Goal: Communication & Community: Connect with others

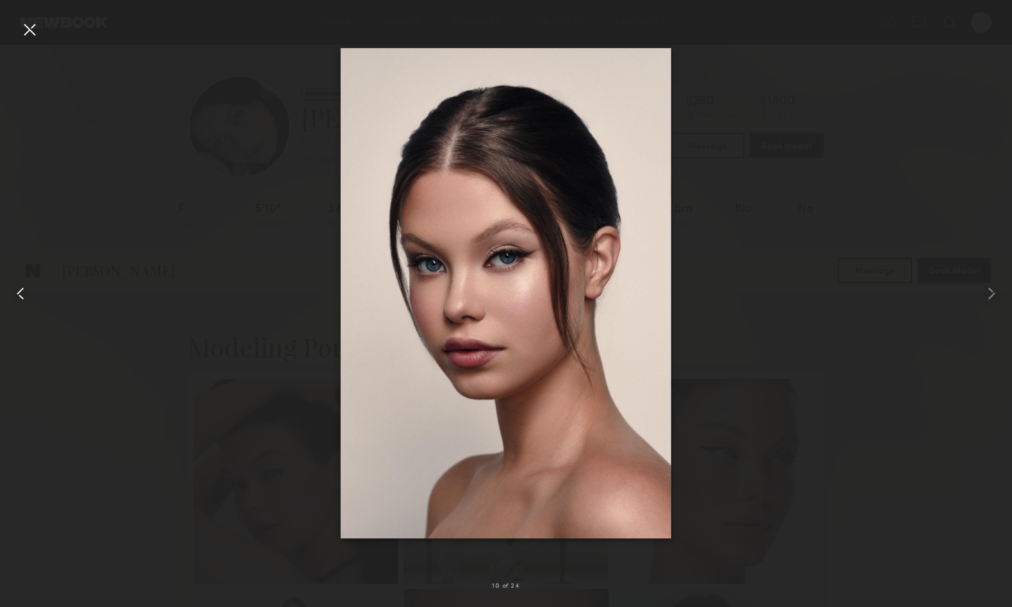
scroll to position [721, 0]
click at [29, 29] on div at bounding box center [29, 29] width 21 height 21
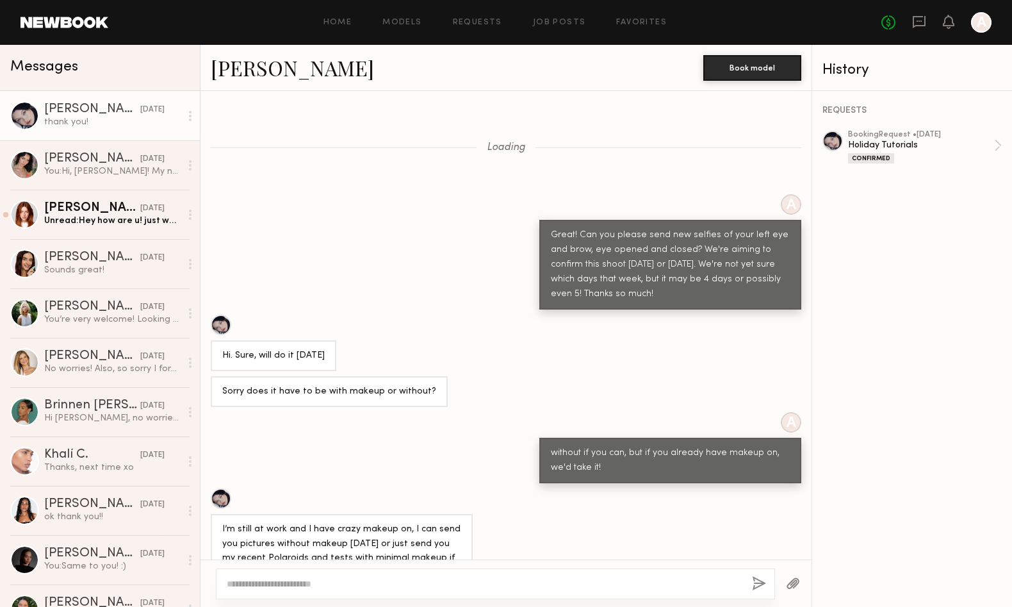
scroll to position [3514, 0]
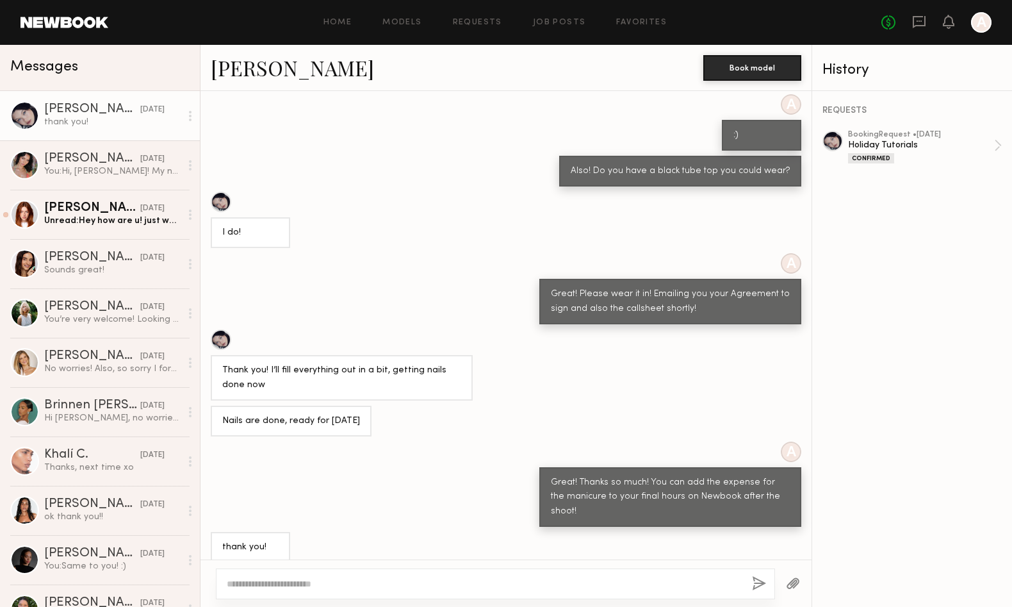
scroll to position [196, 0]
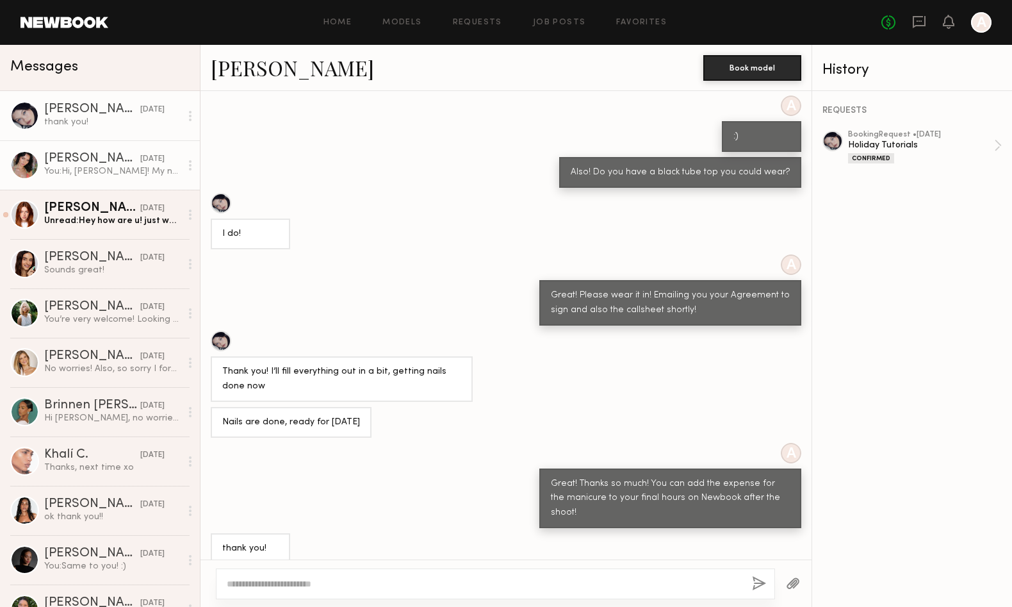
click at [103, 172] on div "You: Hi, Cristina! My name is Adolfo, Executive Producer at Anastasia Beverly H…" at bounding box center [112, 171] width 136 height 12
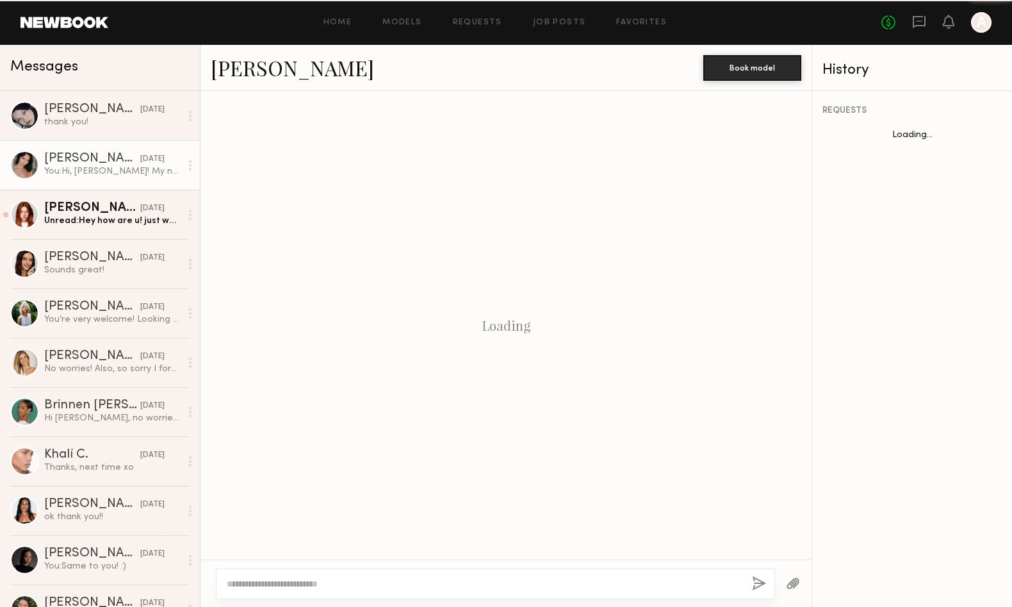
scroll to position [129, 0]
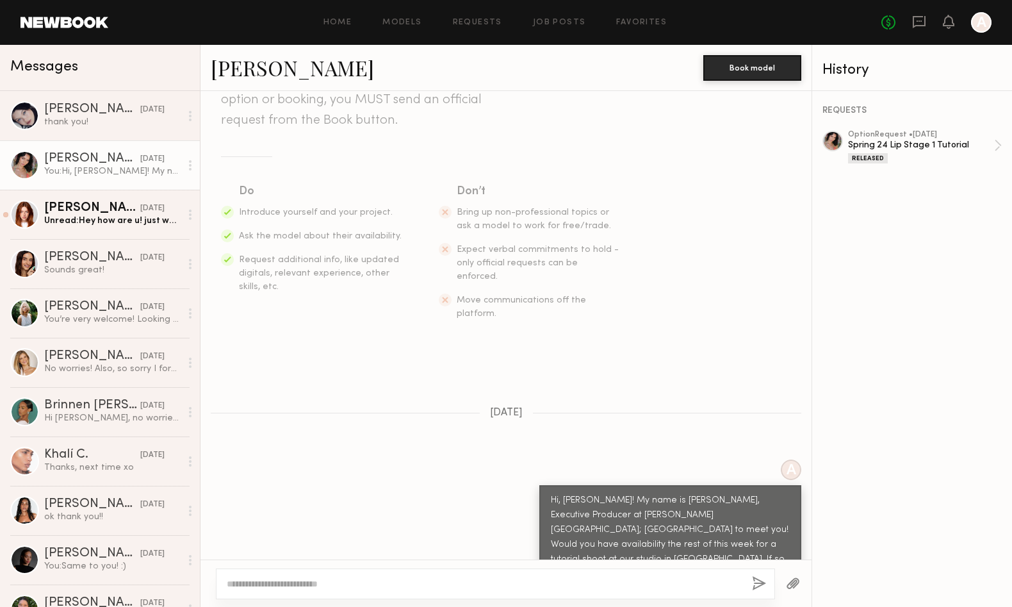
click at [295, 74] on link "Cristina L." at bounding box center [292, 68] width 163 height 28
click at [590, 581] on textarea at bounding box center [484, 583] width 515 height 13
type textarea "*"
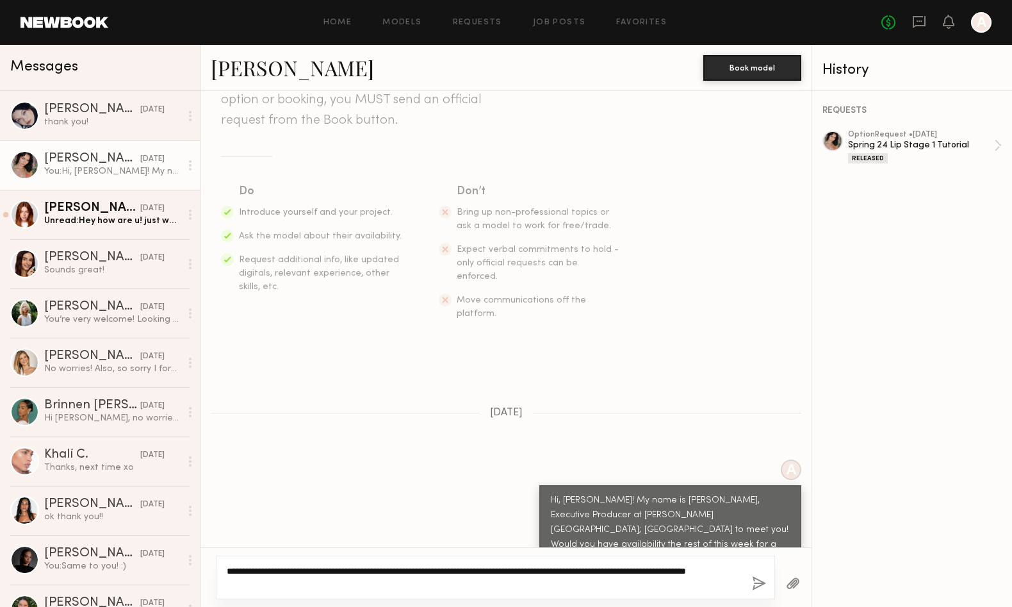
type textarea "**********"
click at [761, 588] on button "button" at bounding box center [759, 584] width 14 height 16
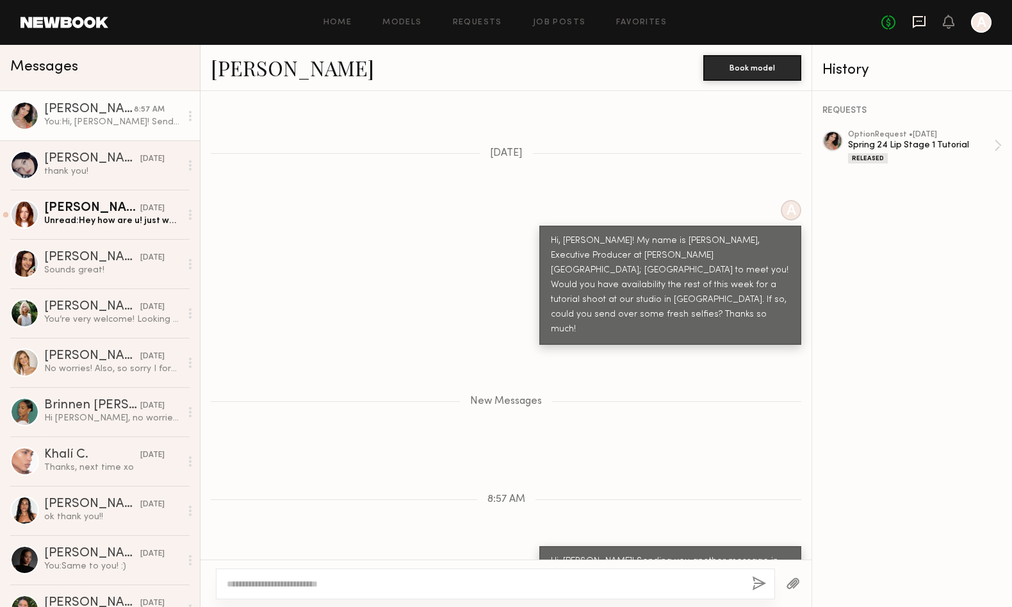
click at [918, 22] on icon at bounding box center [919, 22] width 14 height 14
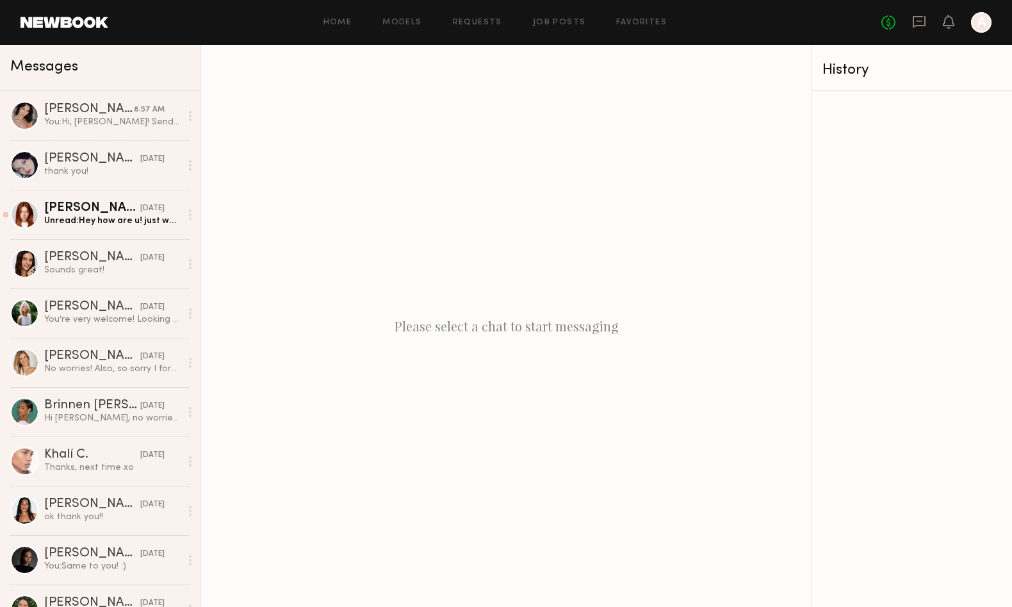
click at [81, 19] on link at bounding box center [65, 23] width 88 height 12
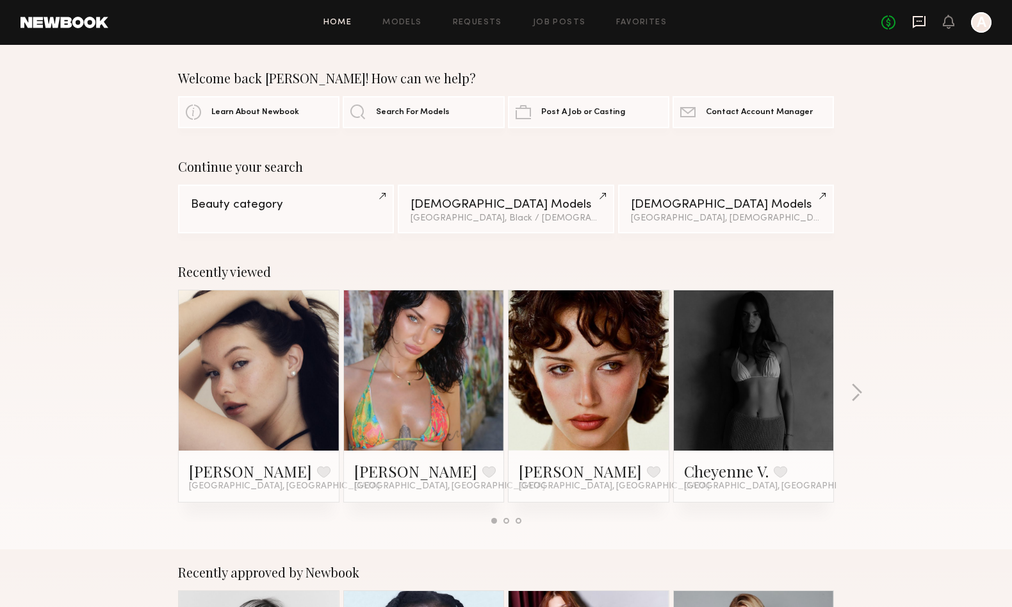
click at [917, 21] on icon at bounding box center [919, 21] width 5 height 1
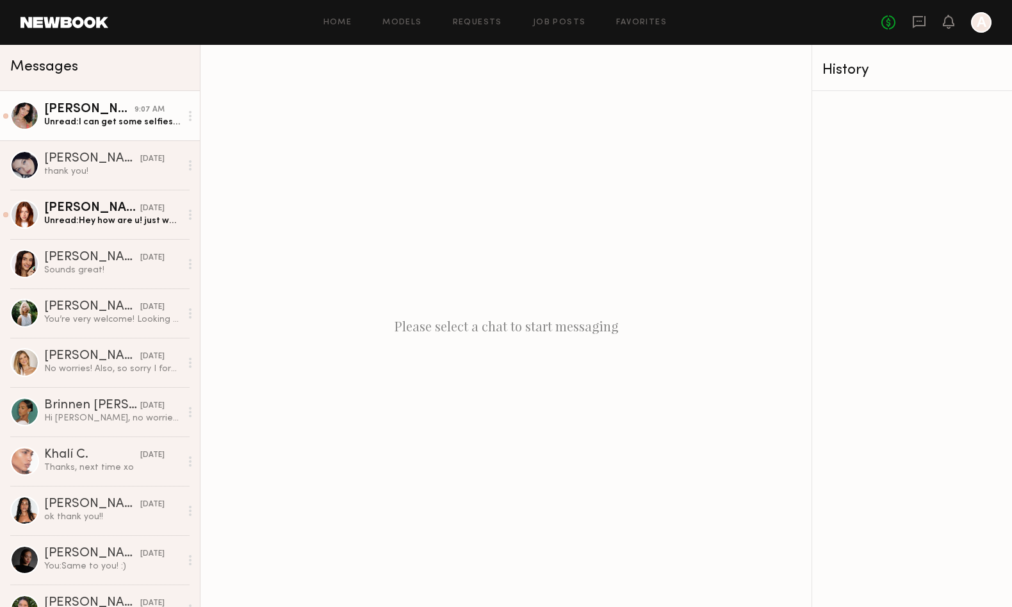
click at [121, 122] on div "Unread: I can get some selfies over to you as soon a possible! :)" at bounding box center [112, 122] width 136 height 12
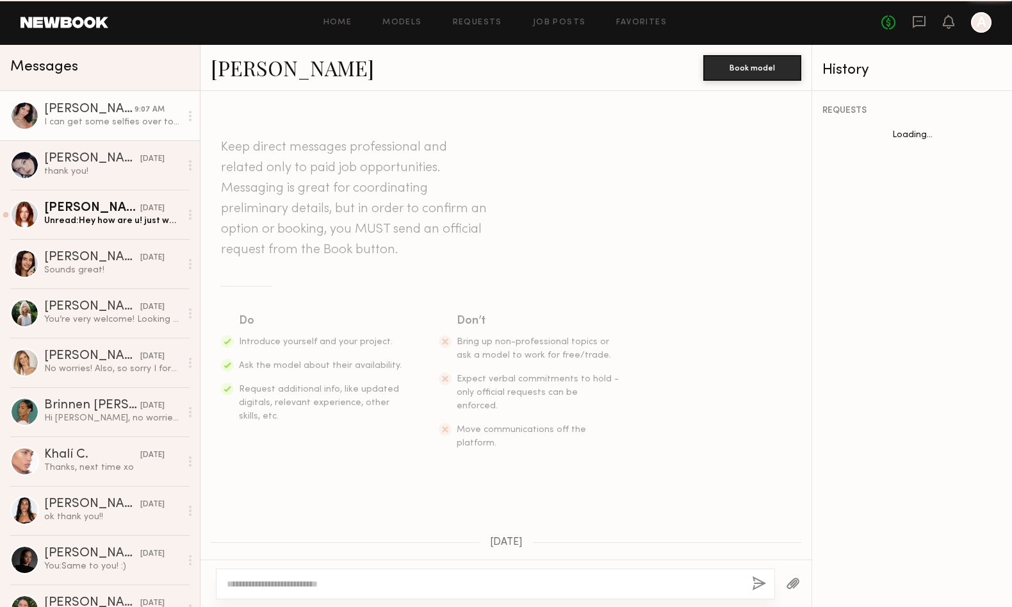
scroll to position [327, 0]
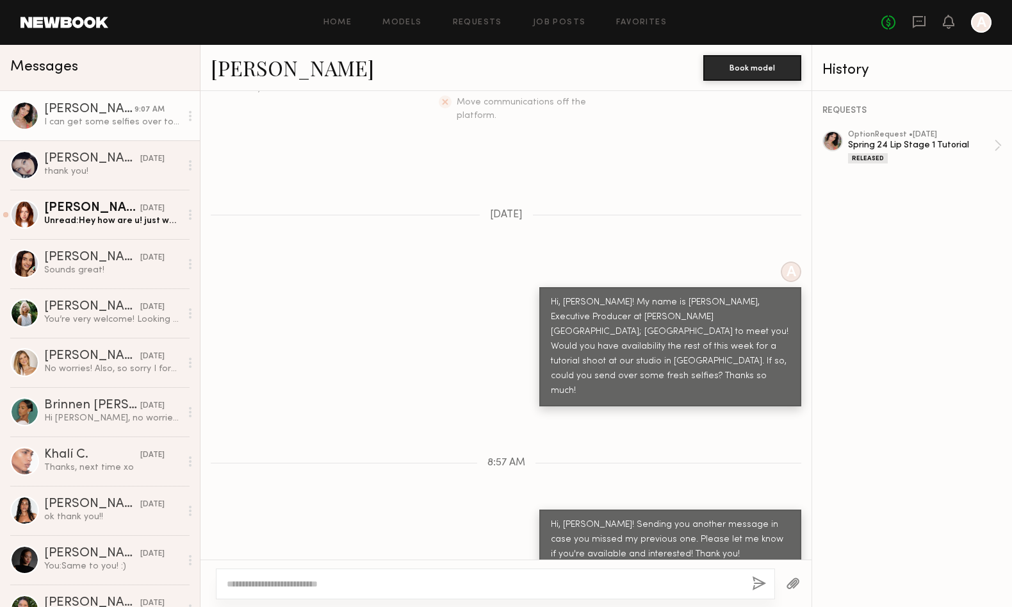
click at [486, 585] on textarea at bounding box center [484, 583] width 515 height 13
